Goal: Find specific page/section: Find specific page/section

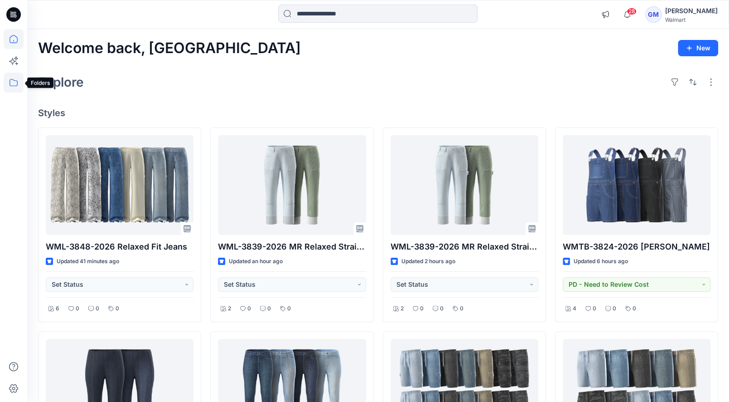
click at [15, 84] on icon at bounding box center [14, 83] width 20 height 20
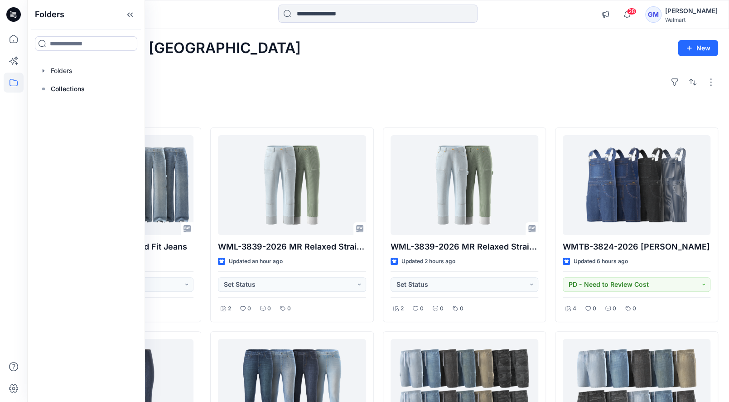
click at [240, 93] on div "Welcome back, Gayan New Explore Styles WML-3848-2026 Relaxed Fit Jeans Updated …" at bounding box center [378, 400] width 702 height 743
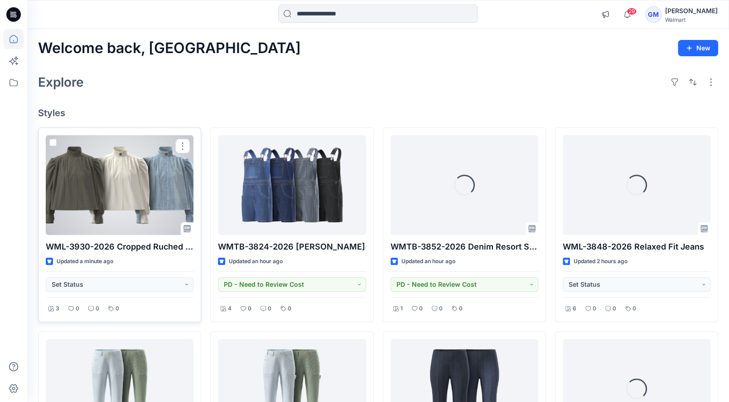
click at [92, 191] on div at bounding box center [120, 185] width 148 height 100
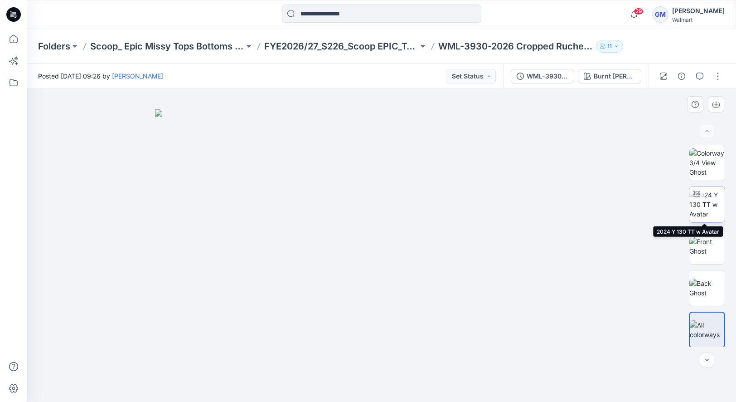
click at [711, 199] on img at bounding box center [707, 204] width 35 height 29
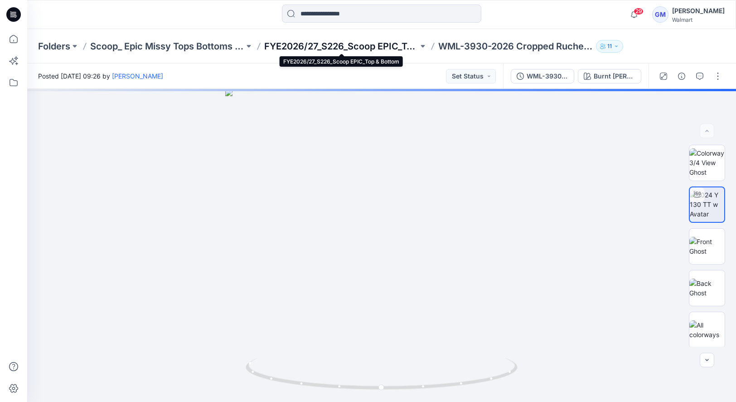
click at [342, 43] on p "FYE2026/27_S226_Scoop EPIC_Top & Bottom" at bounding box center [341, 46] width 154 height 13
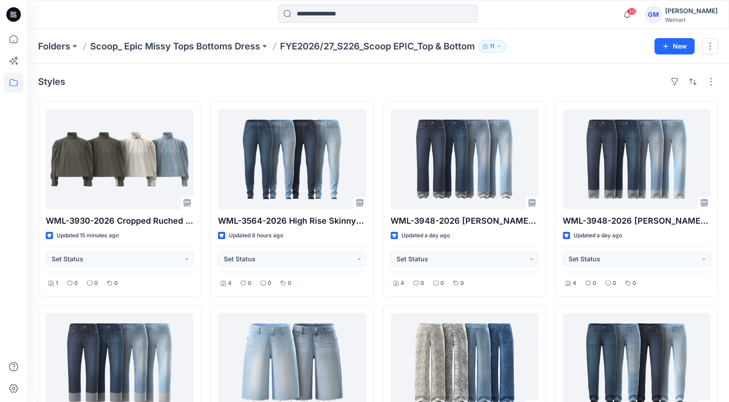
click at [510, 64] on div "Styles WML-3930-2026 Cropped Ruched Jacket Updated 15 minutes ago Set Status 1 …" at bounding box center [378, 404] width 702 height 683
click at [234, 11] on div at bounding box center [378, 15] width 351 height 20
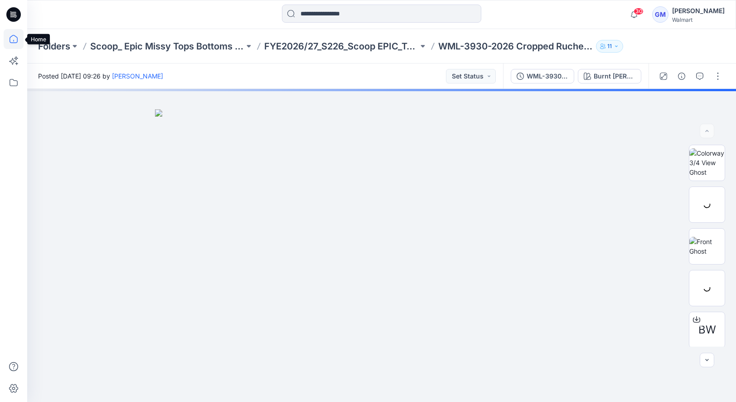
click at [9, 40] on icon at bounding box center [14, 39] width 20 height 20
